Goal: Use online tool/utility: Utilize a website feature to perform a specific function

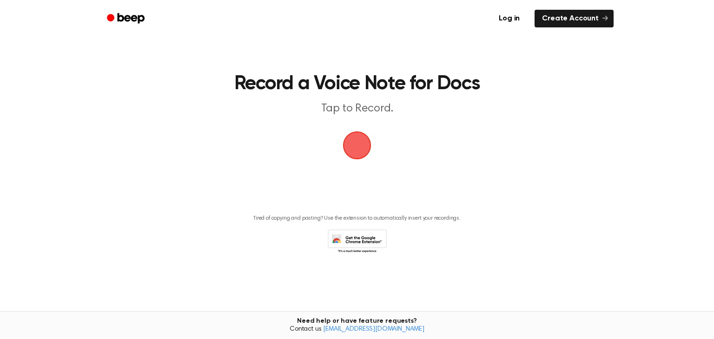
click at [356, 138] on span "button" at bounding box center [357, 145] width 48 height 48
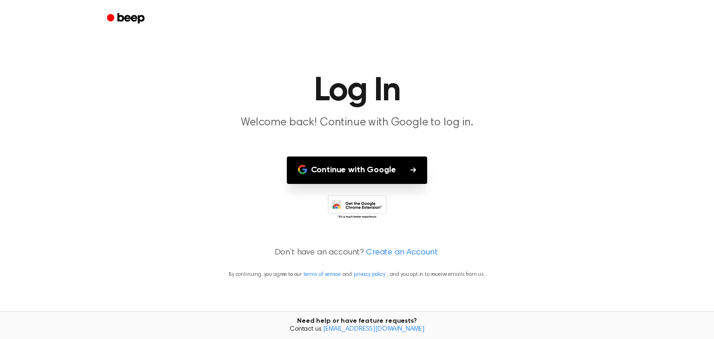
click at [366, 170] on button "Continue with Google" at bounding box center [357, 170] width 141 height 27
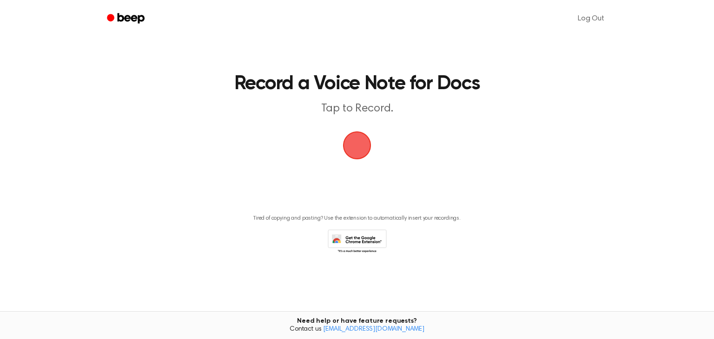
click at [363, 142] on span "button" at bounding box center [357, 145] width 52 height 52
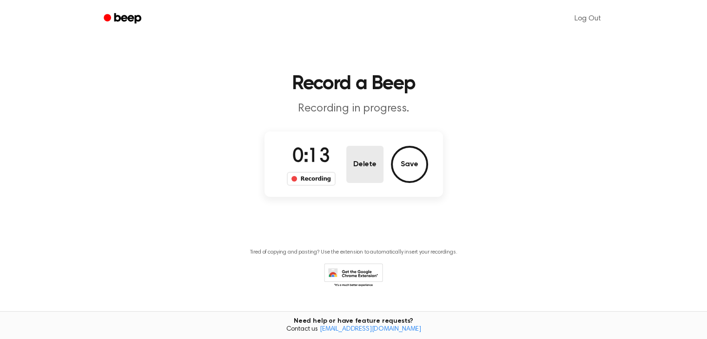
click at [364, 167] on button "Delete" at bounding box center [364, 164] width 37 height 37
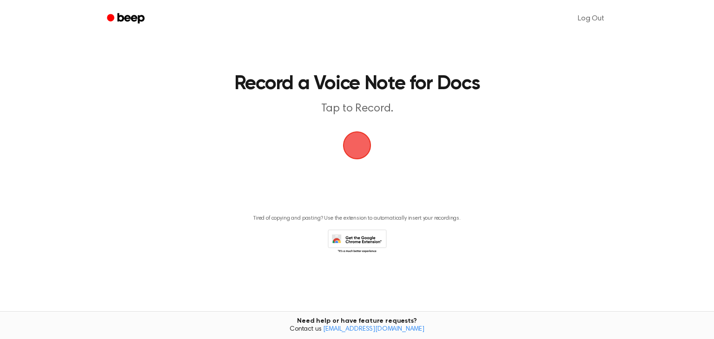
click at [359, 147] on span "button" at bounding box center [357, 145] width 52 height 52
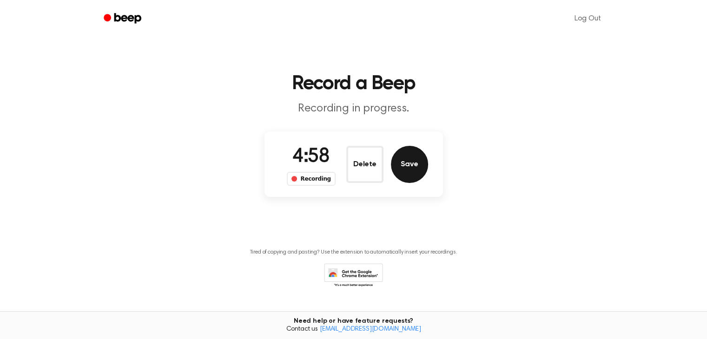
click at [416, 166] on button "Save" at bounding box center [409, 164] width 37 height 37
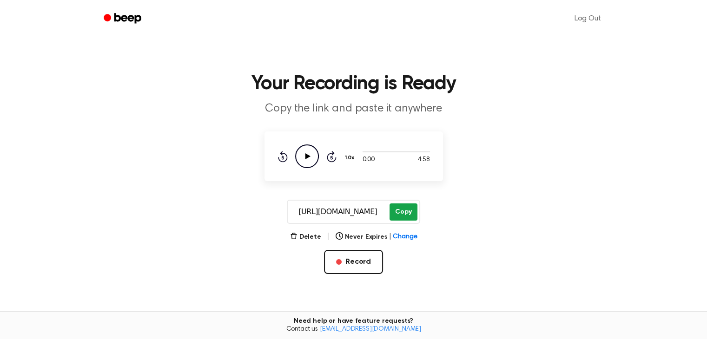
click at [411, 208] on button "Copy" at bounding box center [403, 212] width 27 height 17
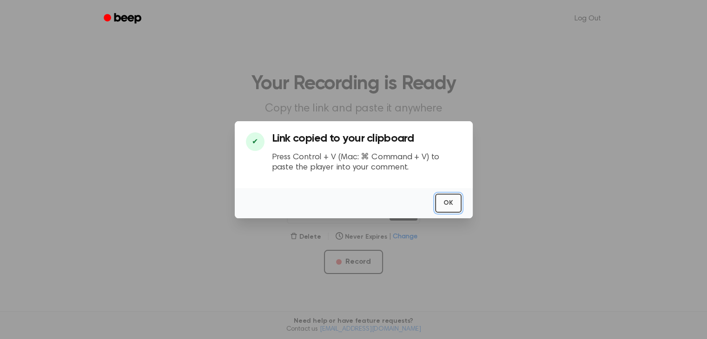
click at [447, 205] on button "OK" at bounding box center [448, 203] width 26 height 19
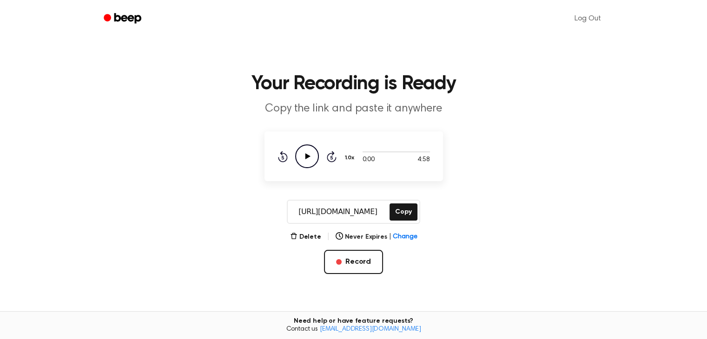
click at [307, 157] on icon at bounding box center [307, 156] width 5 height 6
click at [389, 152] on div at bounding box center [396, 151] width 67 height 7
click at [311, 238] on button "Delete" at bounding box center [305, 237] width 31 height 10
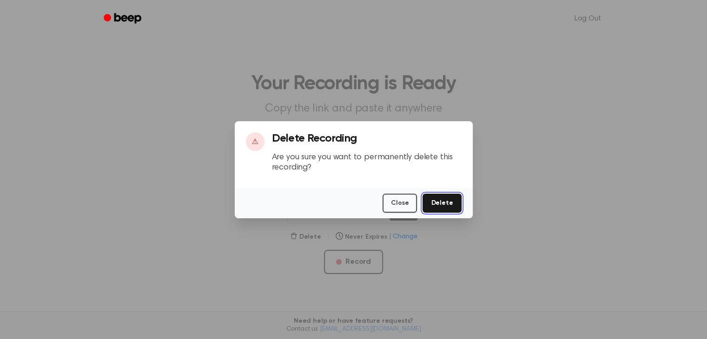
click at [442, 199] on button "Delete" at bounding box center [442, 203] width 39 height 19
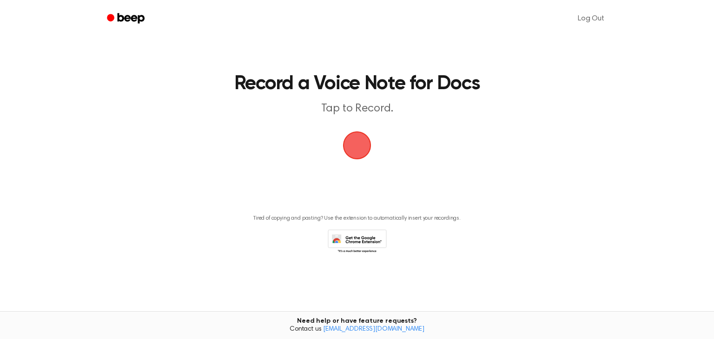
click at [359, 141] on span "button" at bounding box center [357, 146] width 46 height 46
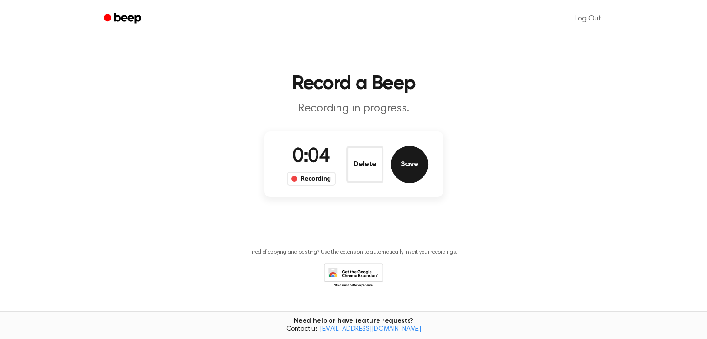
click at [420, 166] on button "Save" at bounding box center [409, 164] width 37 height 37
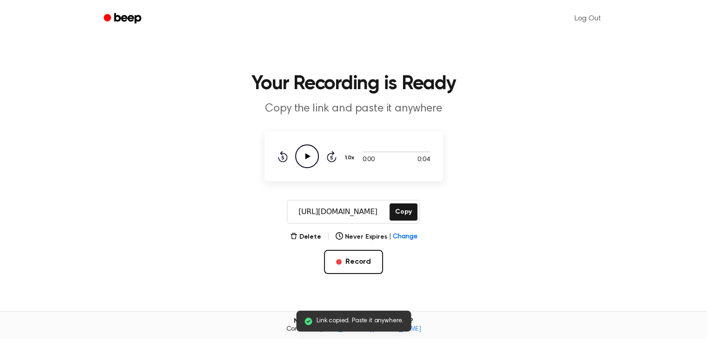
click at [307, 157] on icon at bounding box center [307, 156] width 5 height 6
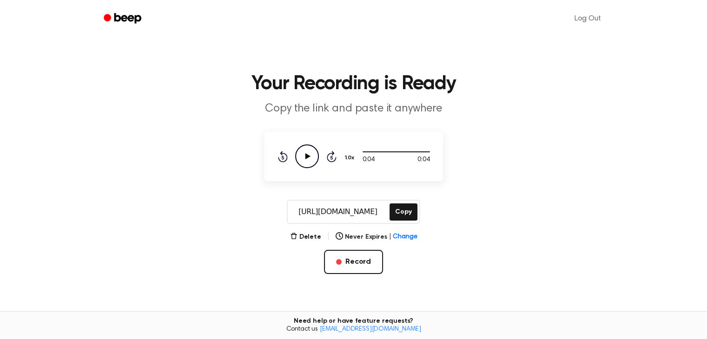
click at [307, 157] on icon at bounding box center [307, 156] width 5 height 6
click at [353, 260] on button "Record" at bounding box center [353, 262] width 59 height 24
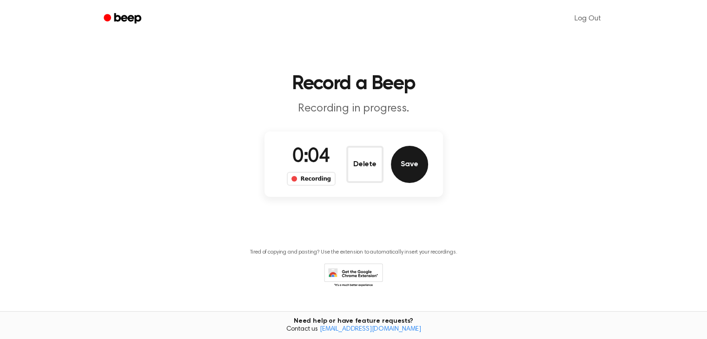
click at [409, 167] on button "Save" at bounding box center [409, 164] width 37 height 37
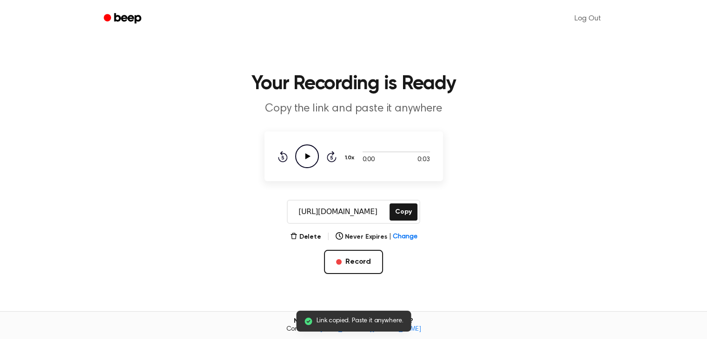
click at [307, 159] on icon "Play Audio" at bounding box center [307, 157] width 24 height 24
